Goal: Task Accomplishment & Management: Use online tool/utility

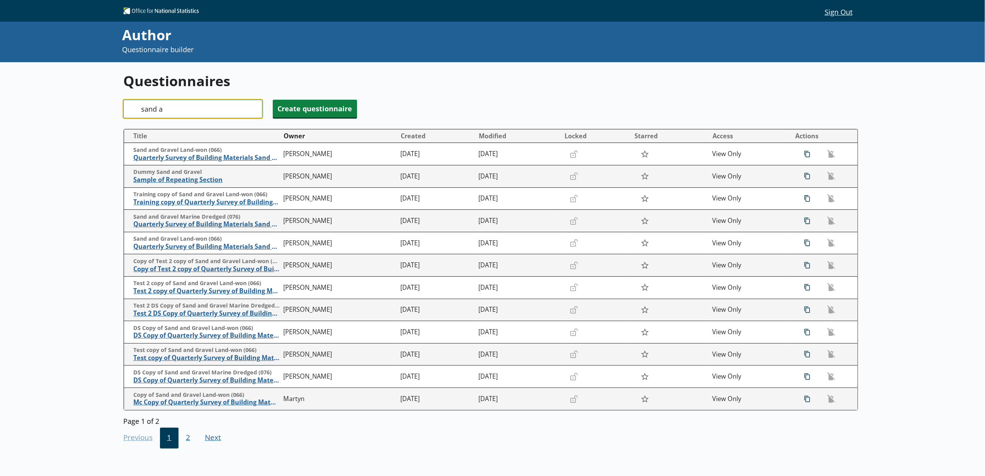
drag, startPoint x: 170, startPoint y: 109, endPoint x: 124, endPoint y: 105, distance: 46.5
click at [124, 105] on input "sand a" at bounding box center [192, 109] width 139 height 19
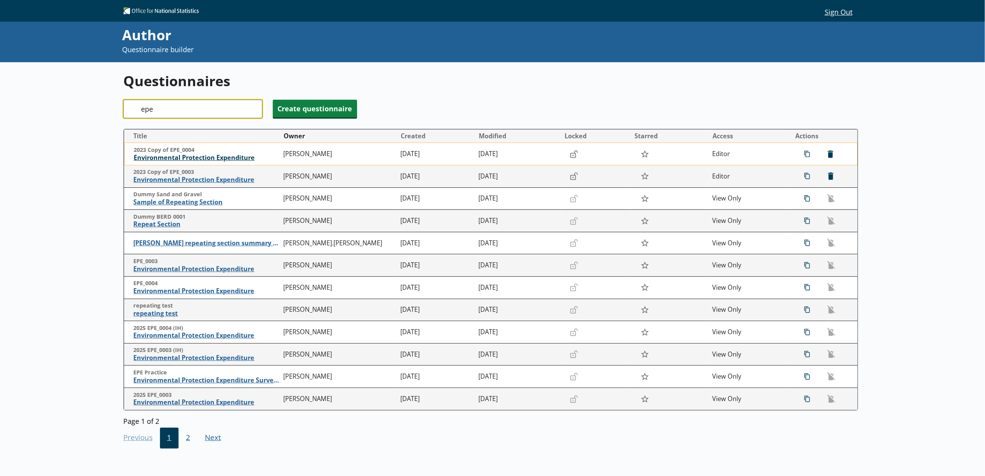
type input "epe"
click at [201, 162] on span "Environmental Protection Expenditure" at bounding box center [207, 158] width 146 height 8
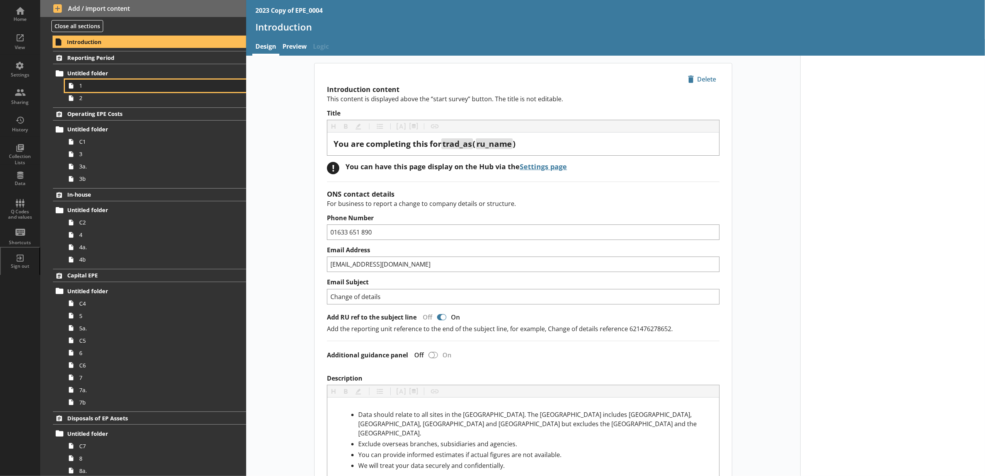
click at [93, 85] on span "1" at bounding box center [145, 85] width 132 height 7
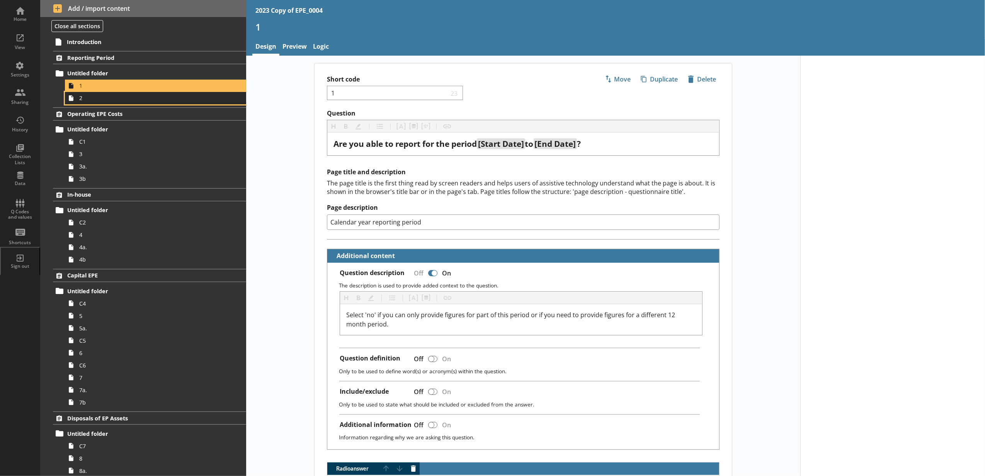
click at [93, 97] on span "2" at bounding box center [145, 97] width 132 height 7
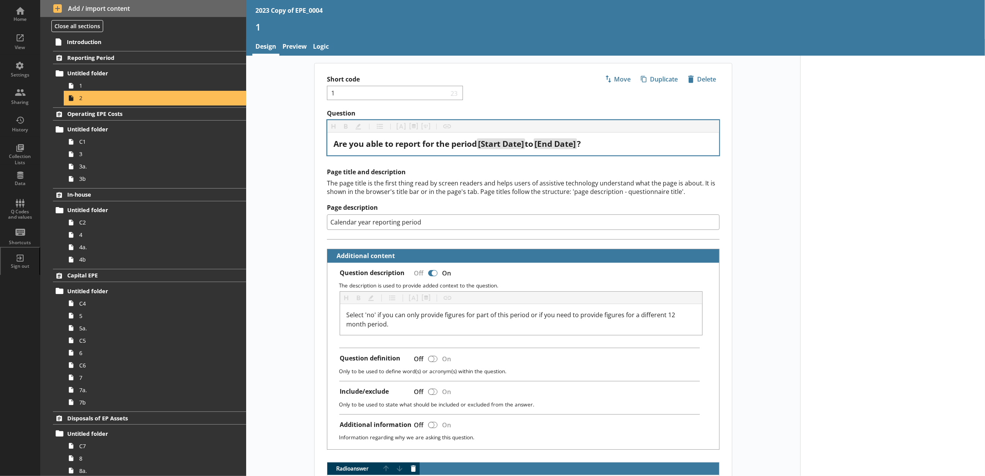
type textarea "x"
select select "ref_p_end_date"
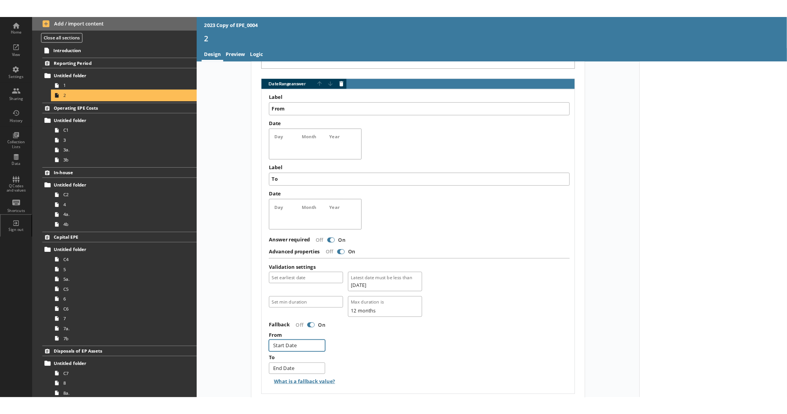
scroll to position [477, 0]
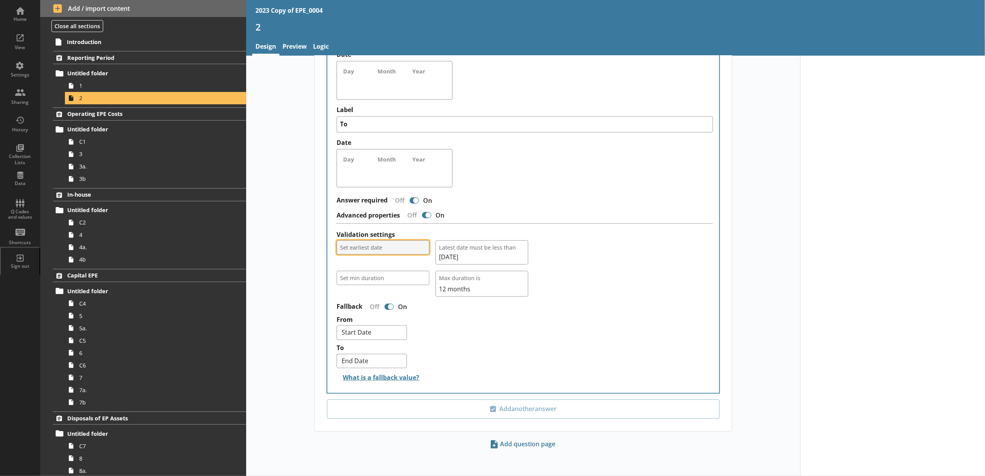
click at [377, 247] on span "Set earliest date" at bounding box center [383, 247] width 86 height 7
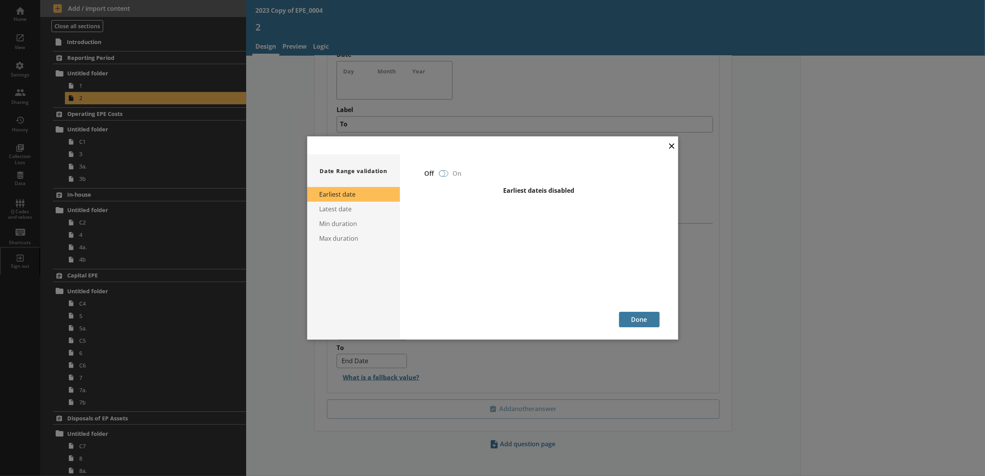
click at [443, 175] on div at bounding box center [442, 173] width 6 height 6
click at [445, 175] on div at bounding box center [445, 173] width 6 height 6
click at [670, 147] on button "×" at bounding box center [672, 145] width 12 height 17
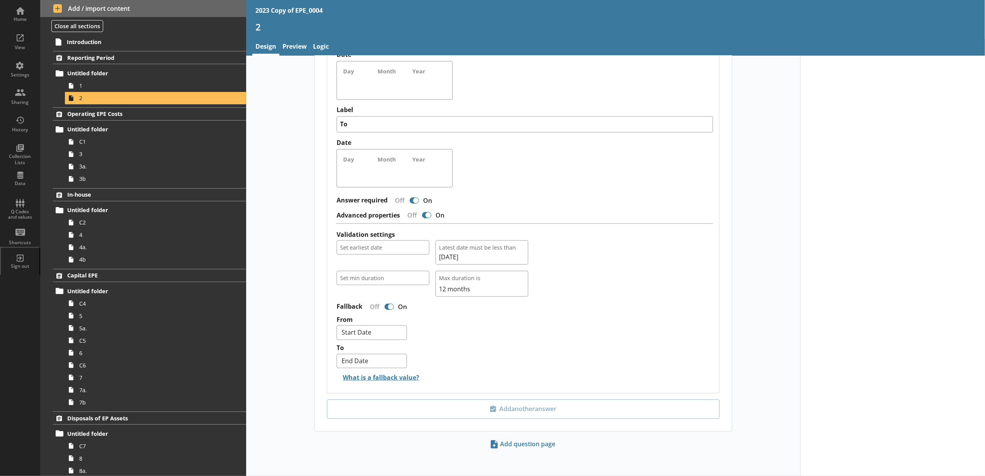
click at [800, 193] on div at bounding box center [892, 31] width 185 height 890
type textarea "x"
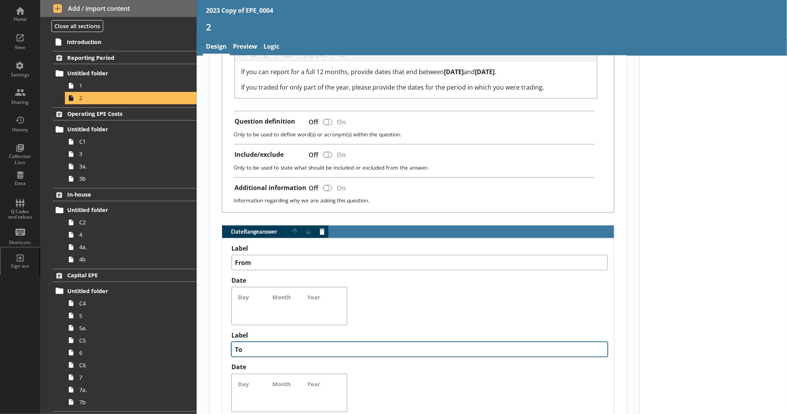
scroll to position [39, 0]
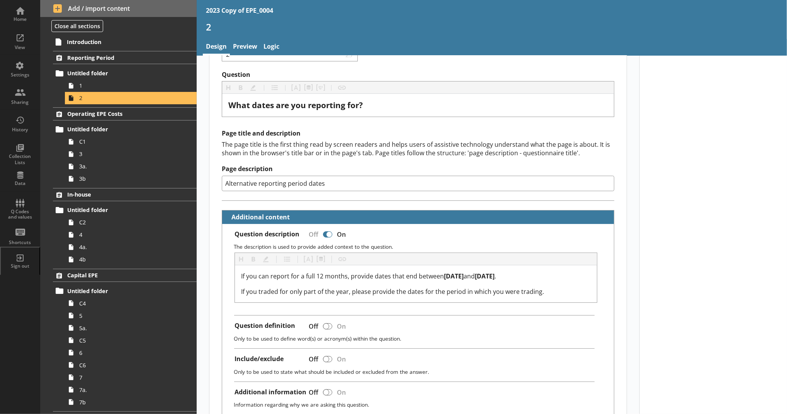
drag, startPoint x: 697, startPoint y: 233, endPoint x: 712, endPoint y: 230, distance: 14.9
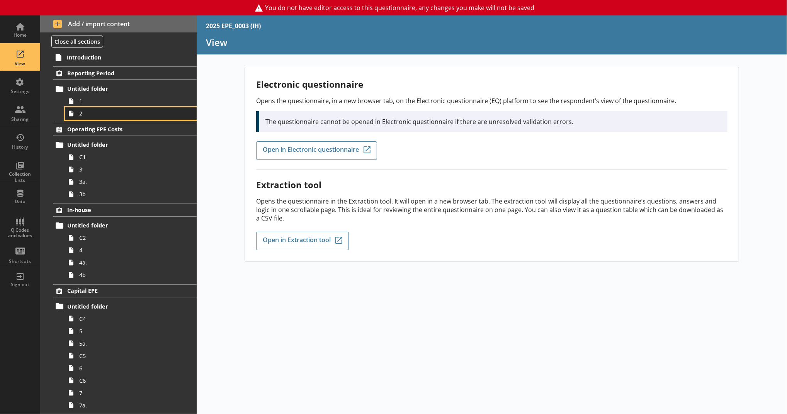
click at [87, 114] on span "2" at bounding box center [126, 113] width 95 height 7
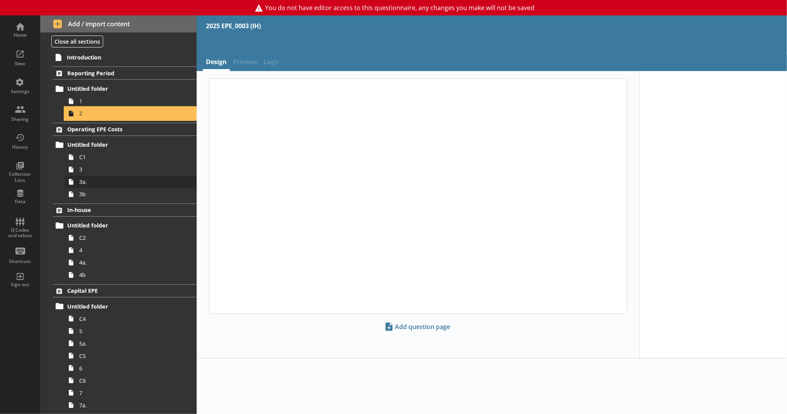
select select "ref_p_end_date"
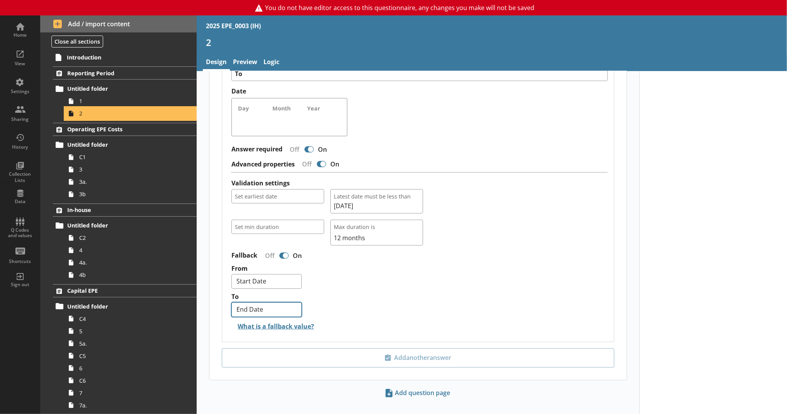
scroll to position [545, 0]
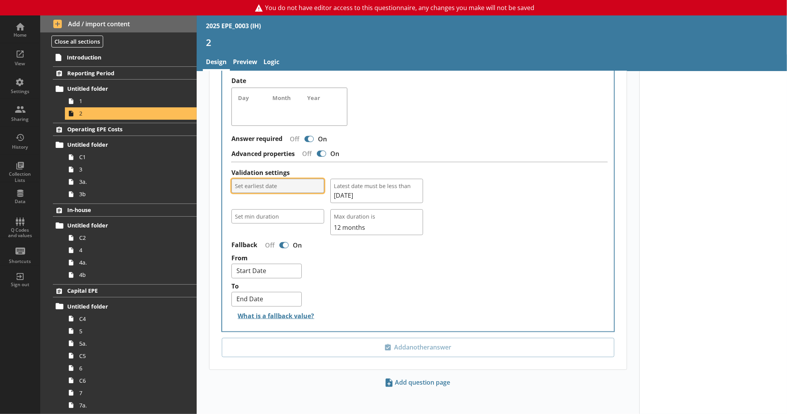
click at [261, 188] on span "Set earliest date" at bounding box center [278, 185] width 86 height 7
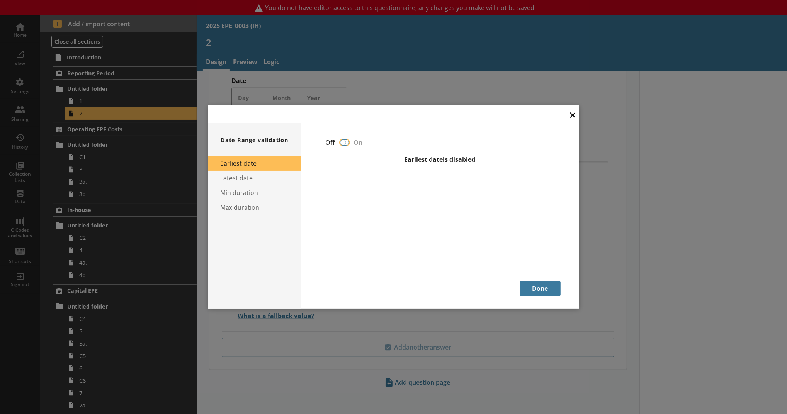
click at [339, 145] on input "checkbox" at bounding box center [344, 143] width 12 height 14
checkbox input "false"
click at [341, 153] on div "Earliest date is disabled" at bounding box center [440, 168] width 241 height 39
click at [342, 146] on div at bounding box center [344, 142] width 9 height 6
click at [344, 144] on div at bounding box center [343, 142] width 6 height 6
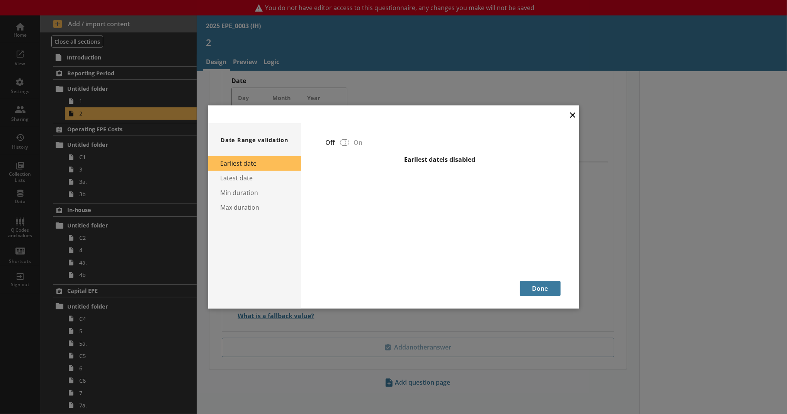
click at [571, 114] on button "×" at bounding box center [573, 114] width 12 height 17
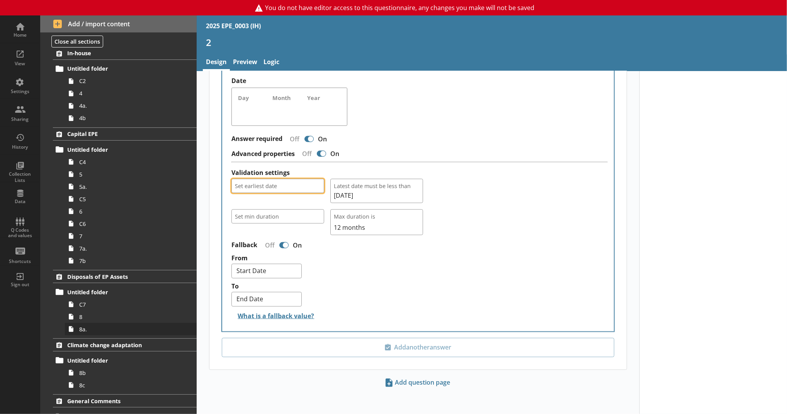
scroll to position [198, 0]
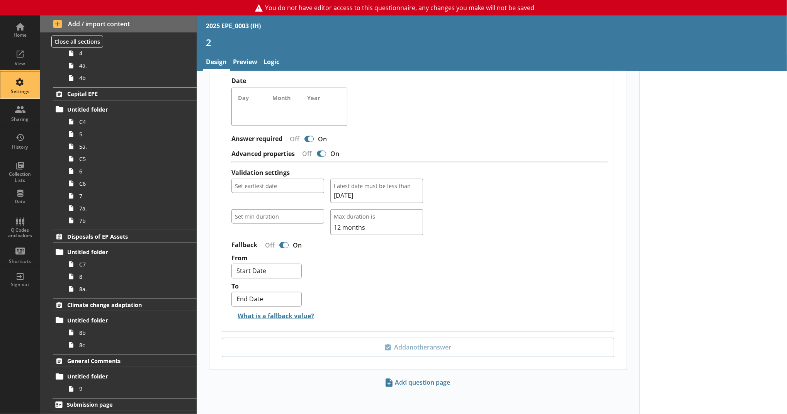
click at [28, 93] on div "Settings" at bounding box center [20, 91] width 27 height 6
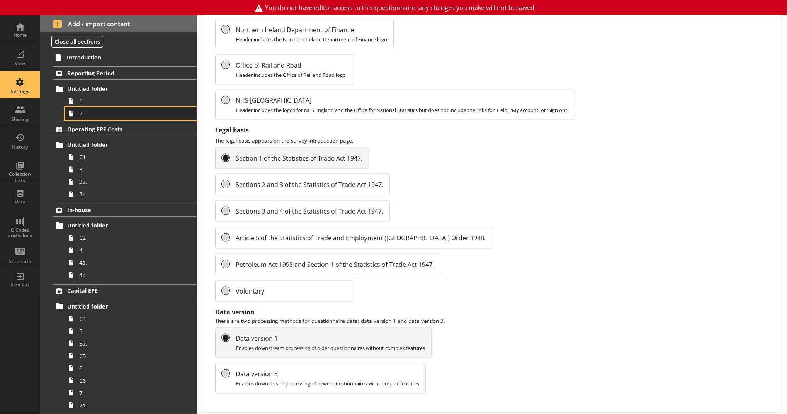
click at [85, 113] on span "2" at bounding box center [126, 113] width 95 height 7
type textarea "x"
select select "ref_p_end_date"
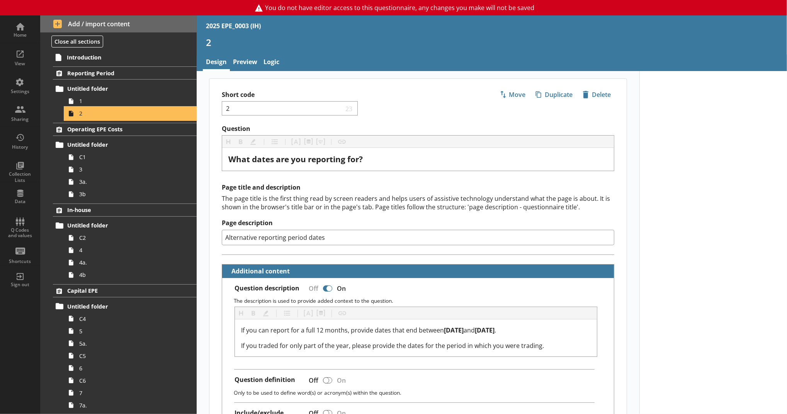
type textarea "x"
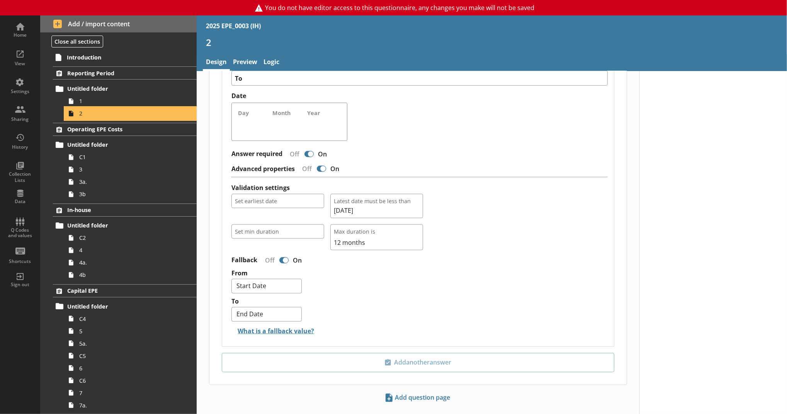
scroll to position [545, 0]
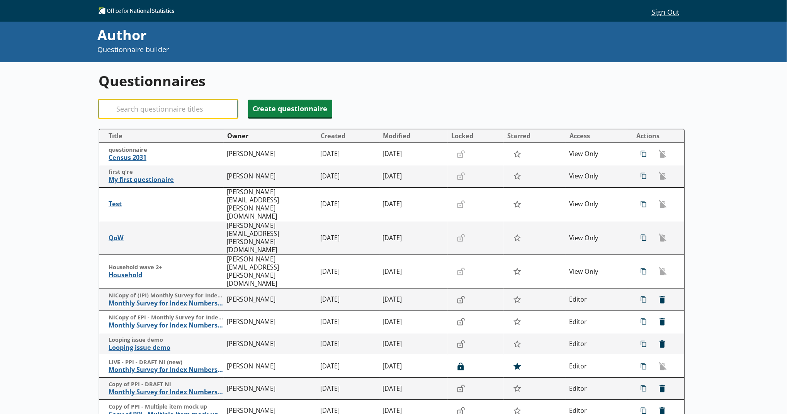
click at [210, 114] on input "Search" at bounding box center [168, 109] width 139 height 19
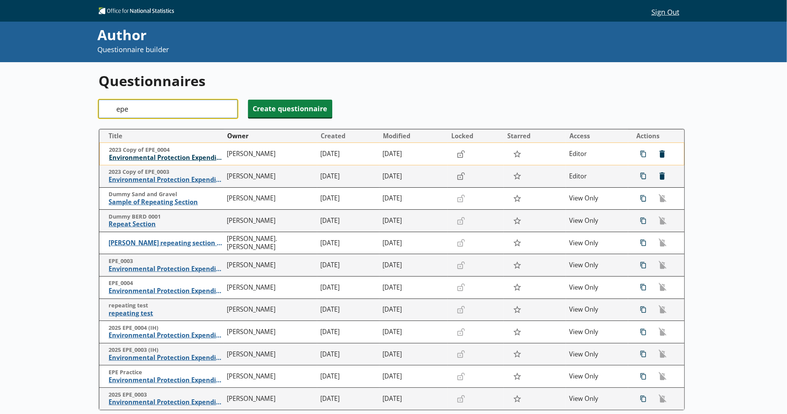
type input "epe"
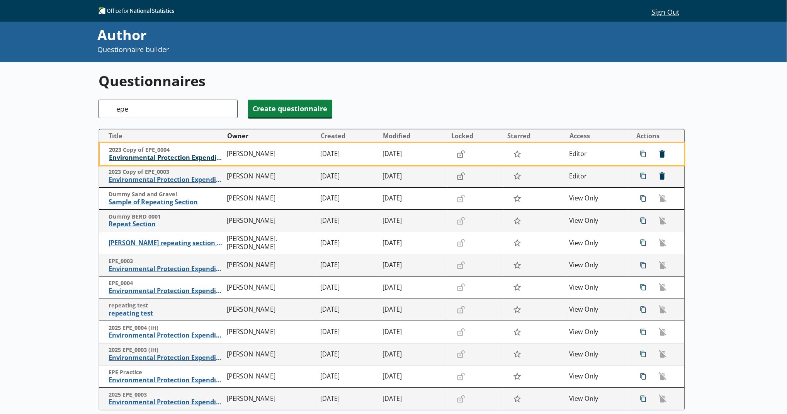
click at [147, 161] on span "Environmental Protection Expenditure" at bounding box center [166, 158] width 114 height 8
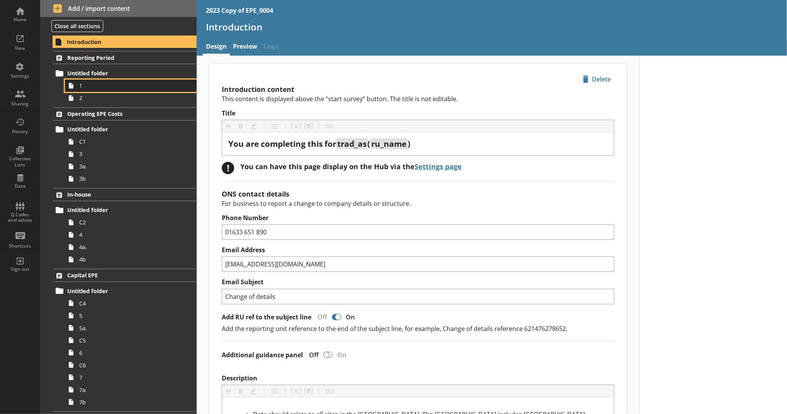
click at [100, 89] on span "1" at bounding box center [126, 85] width 95 height 7
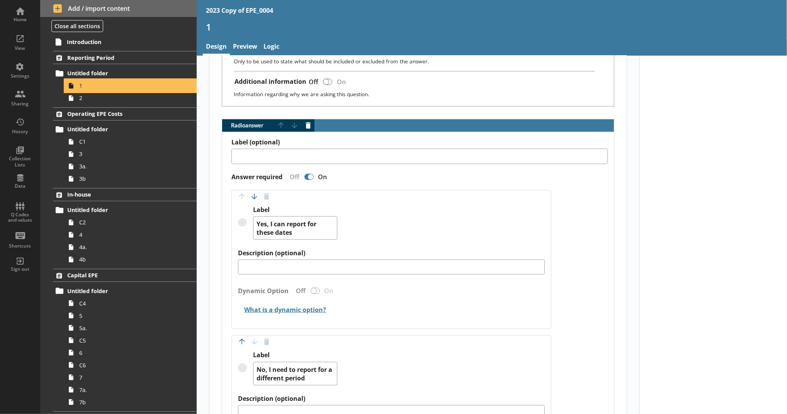
scroll to position [172, 0]
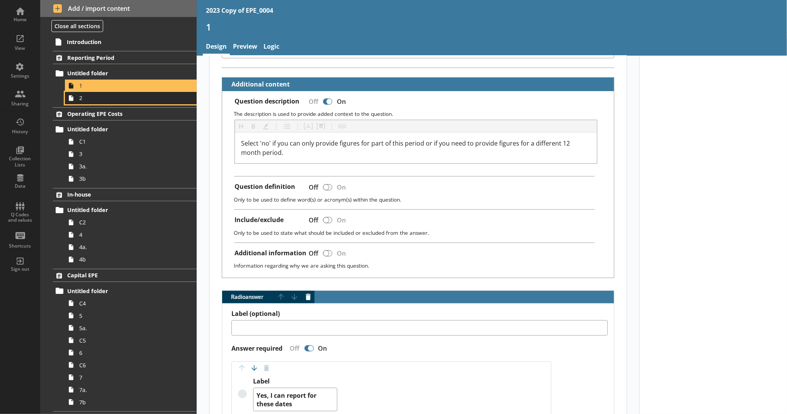
click at [111, 102] on link "2" at bounding box center [131, 98] width 132 height 12
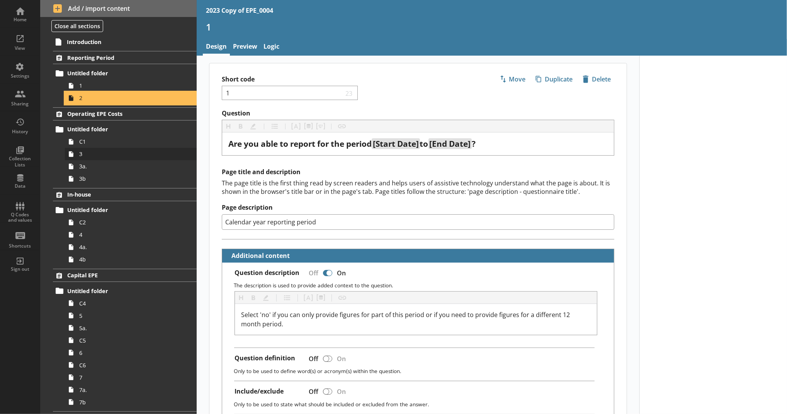
type textarea "x"
select select "ref_p_end_date"
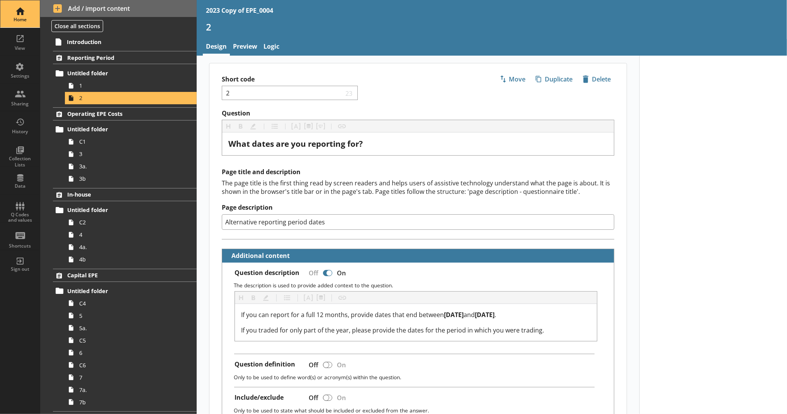
click at [12, 18] on div "Home" at bounding box center [20, 20] width 27 height 6
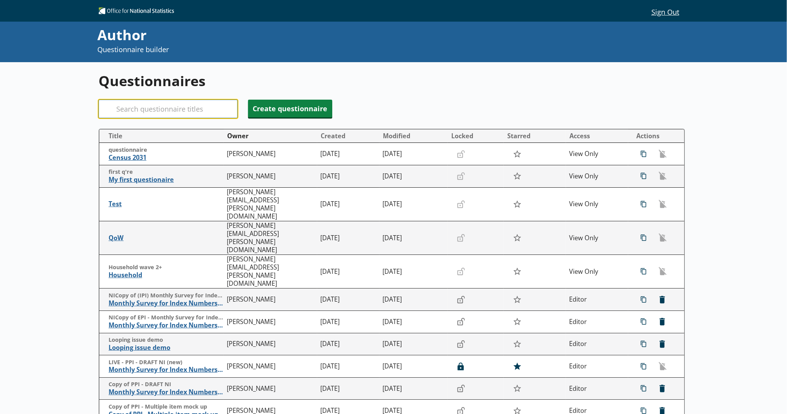
click at [185, 112] on input "Search" at bounding box center [168, 109] width 139 height 19
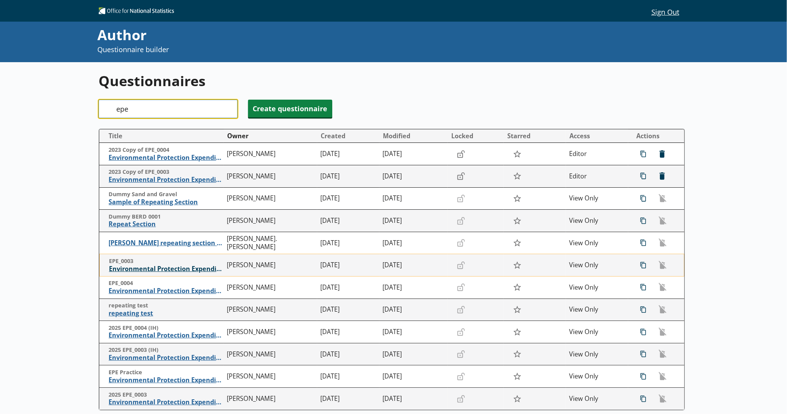
type input "epe"
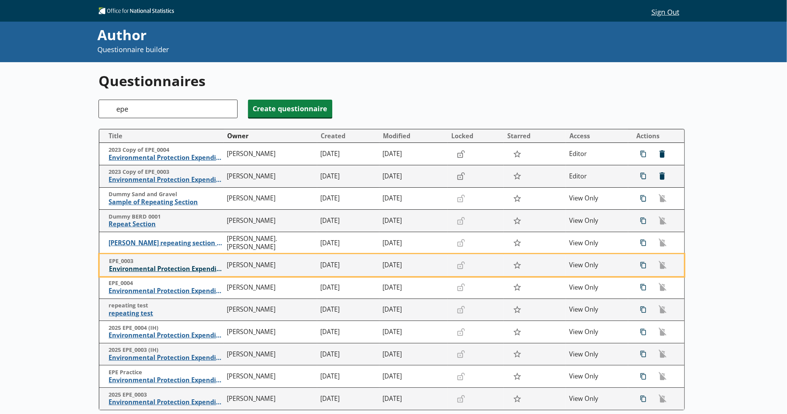
click at [190, 270] on span "Environmental Protection Expenditure" at bounding box center [166, 269] width 114 height 8
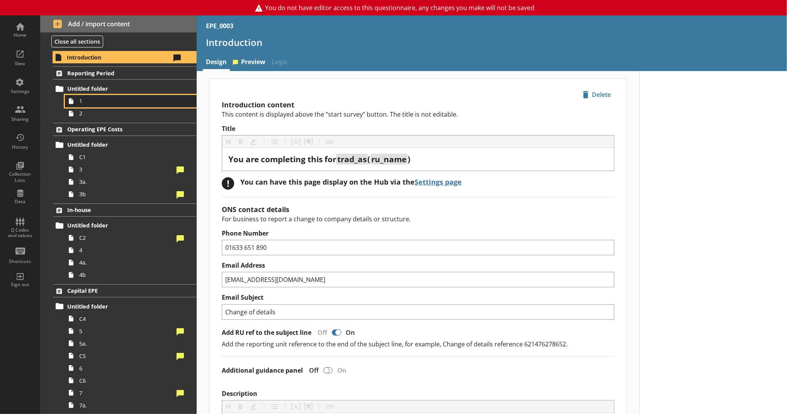
click at [120, 104] on span "1" at bounding box center [126, 100] width 95 height 7
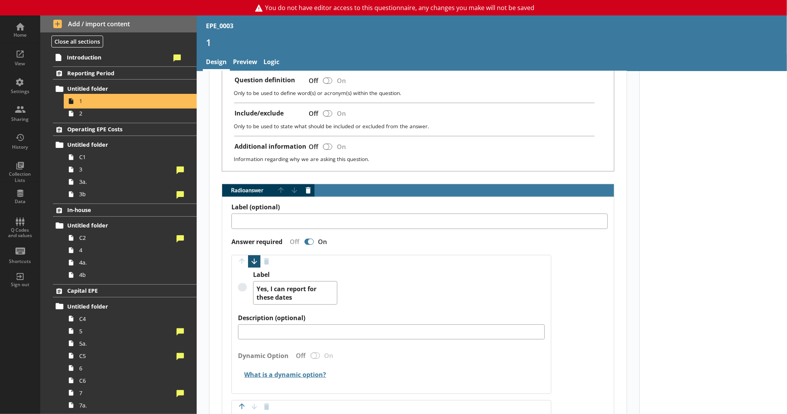
scroll to position [343, 0]
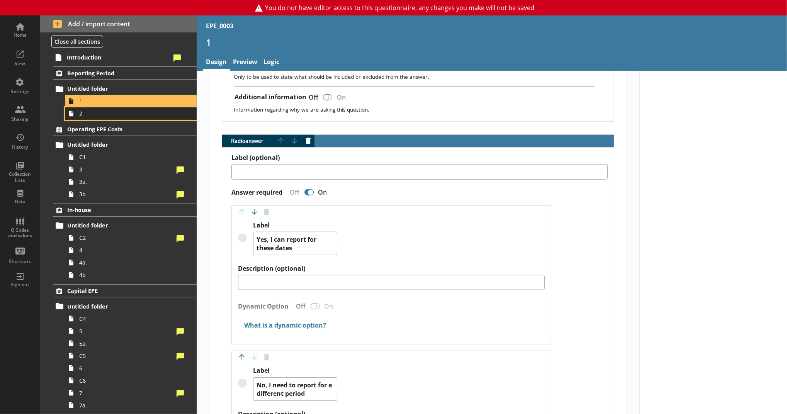
click at [110, 113] on span "2" at bounding box center [126, 113] width 95 height 7
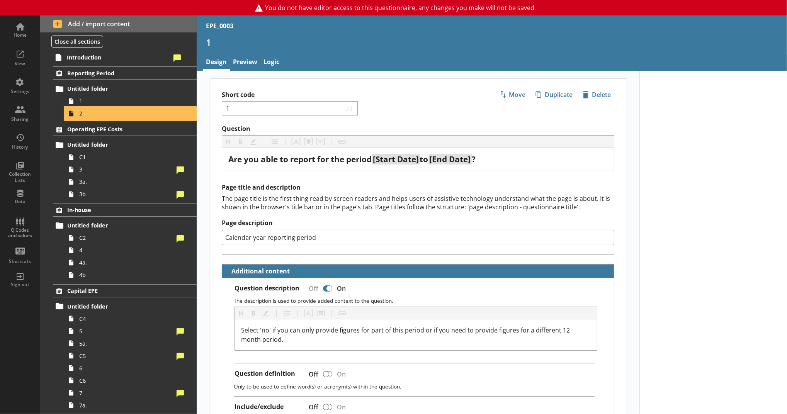
type textarea "x"
select select "ref_p_end_date"
